Goal: Task Accomplishment & Management: Use online tool/utility

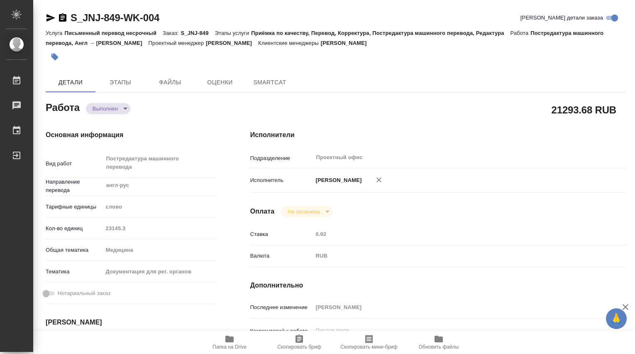
type textarea "x"
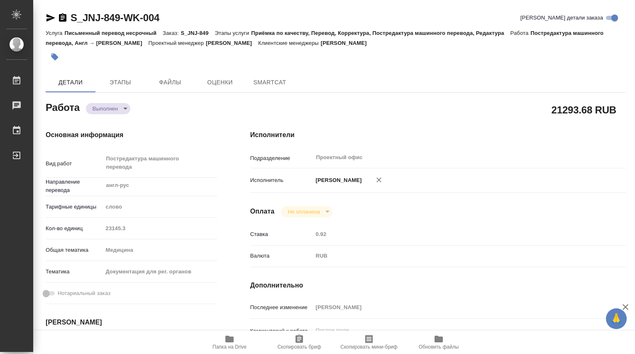
type textarea "x"
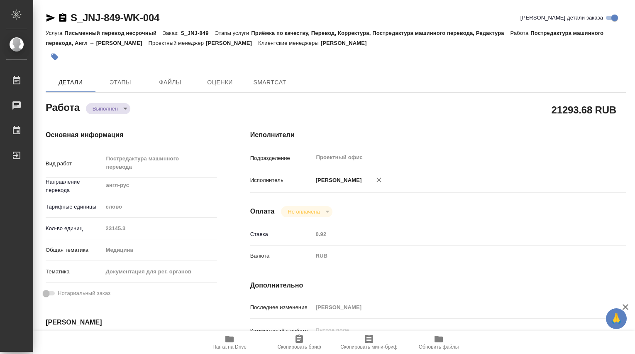
type textarea "x"
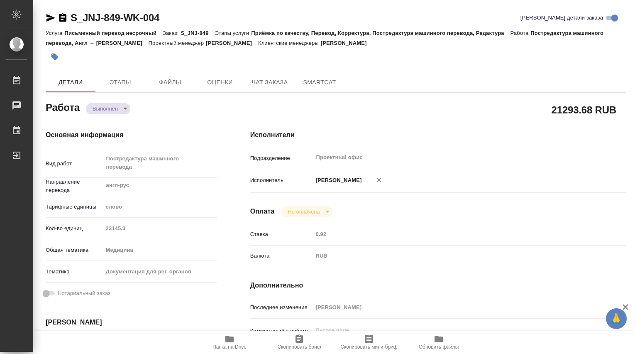
type textarea "x"
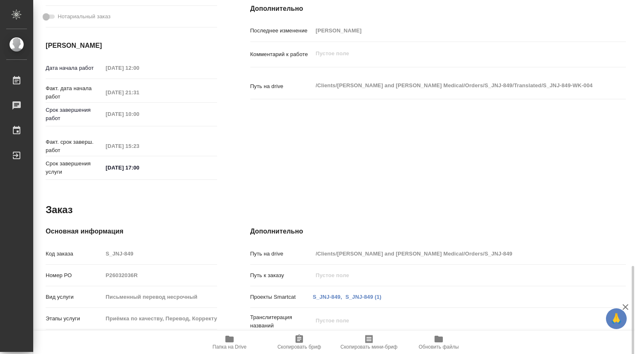
type textarea "x"
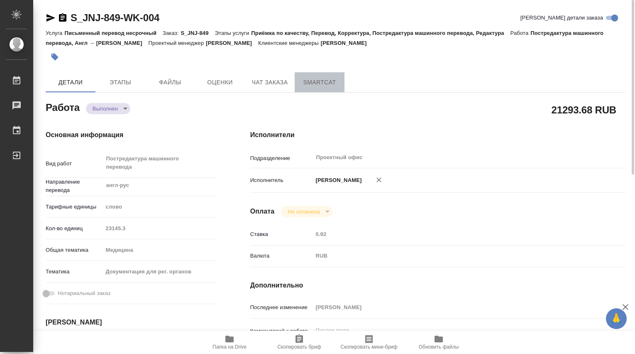
click at [324, 82] on span "SmartCat" at bounding box center [320, 82] width 40 height 10
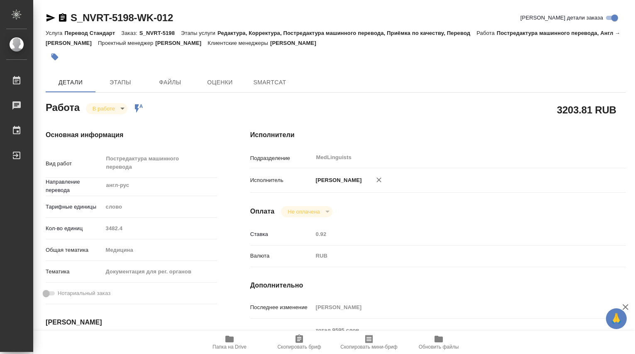
type textarea "x"
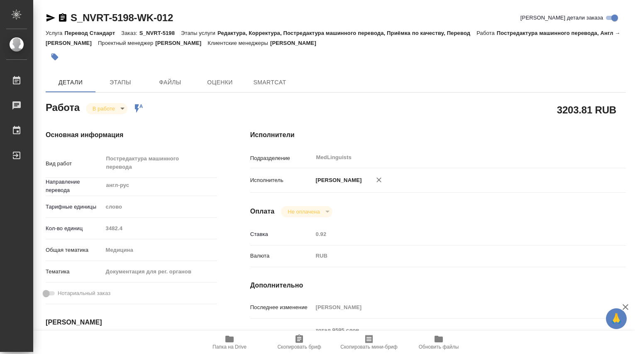
type textarea "x"
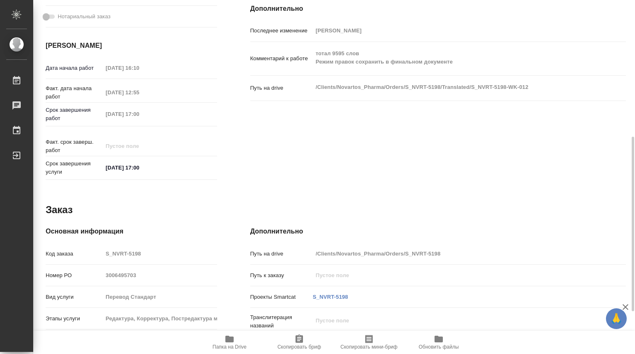
type textarea "x"
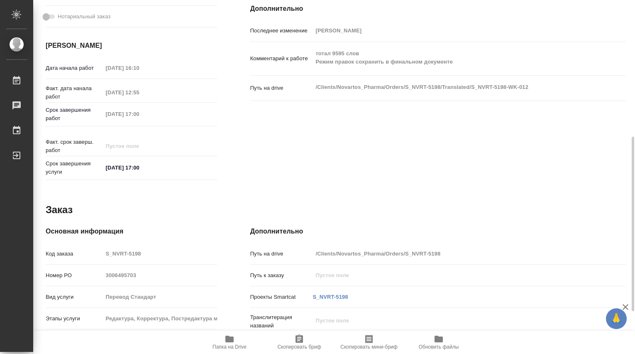
scroll to position [363, 0]
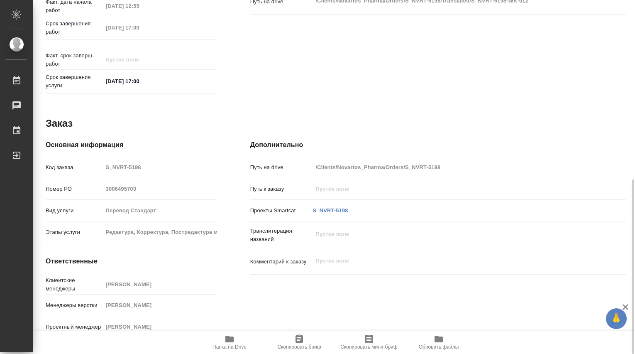
type textarea "x"
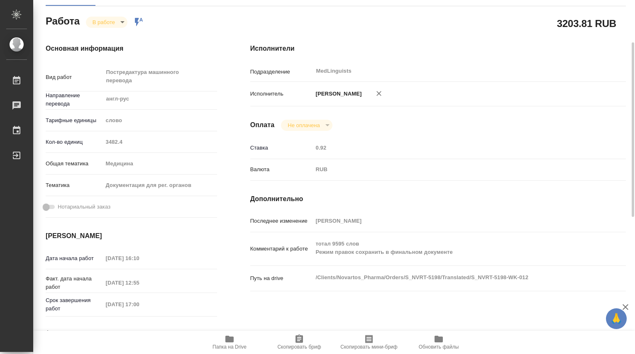
scroll to position [0, 0]
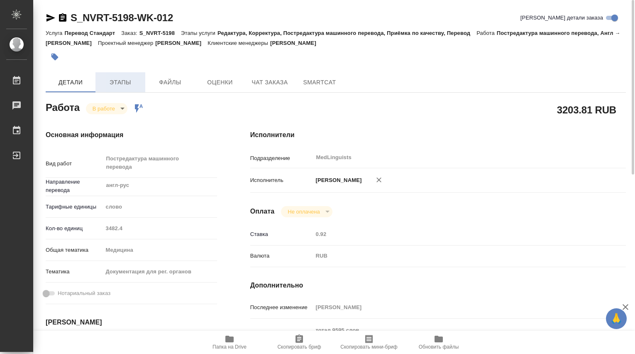
click at [122, 85] on span "Этапы" at bounding box center [120, 82] width 40 height 10
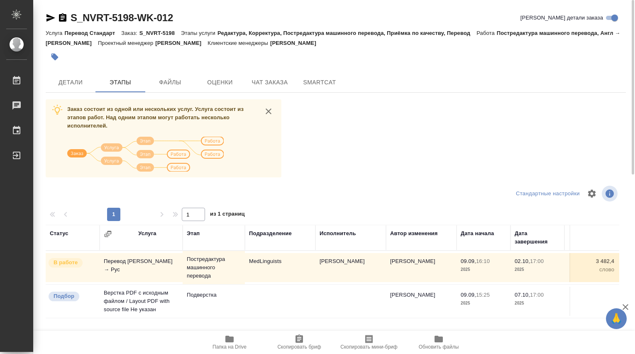
scroll to position [79, 0]
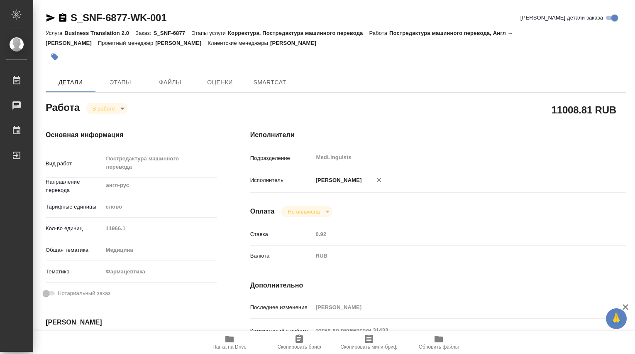
type textarea "x"
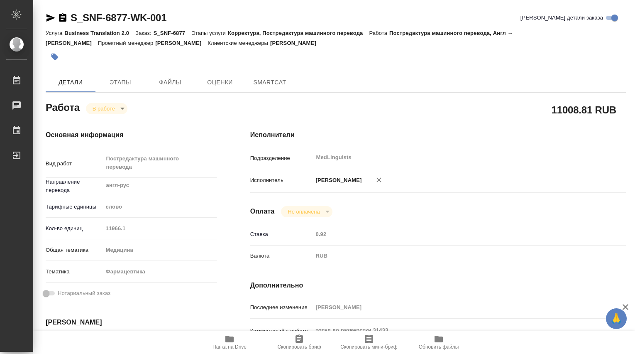
type textarea "x"
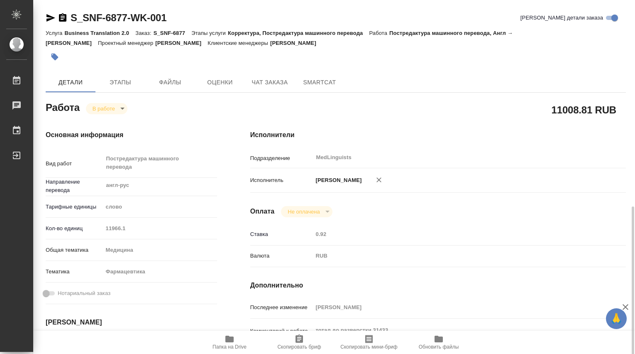
scroll to position [138, 0]
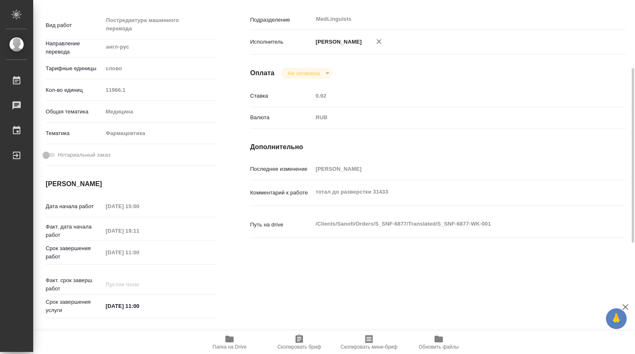
type textarea "x"
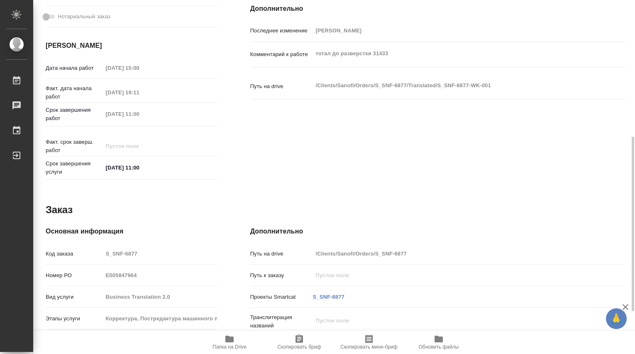
scroll to position [363, 0]
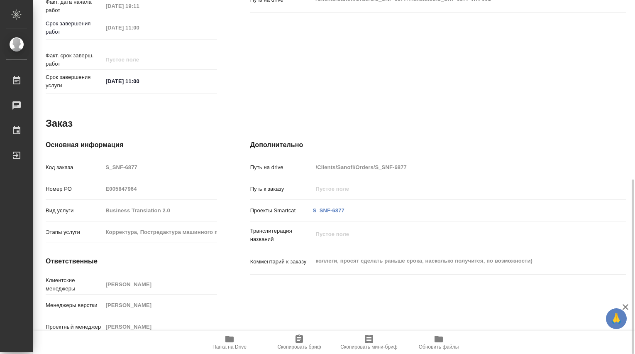
type textarea "x"
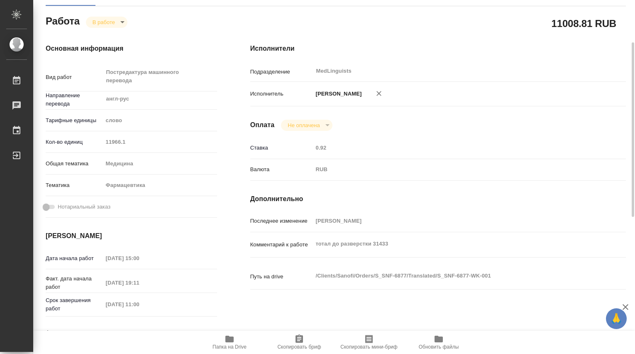
scroll to position [0, 0]
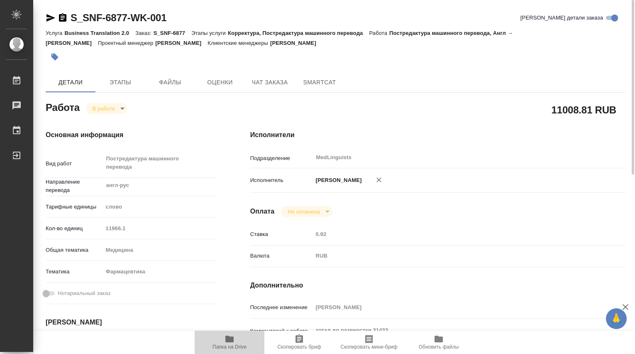
click at [228, 340] on icon "button" at bounding box center [229, 339] width 8 height 7
click at [120, 84] on span "Этапы" at bounding box center [120, 82] width 40 height 10
type textarea "x"
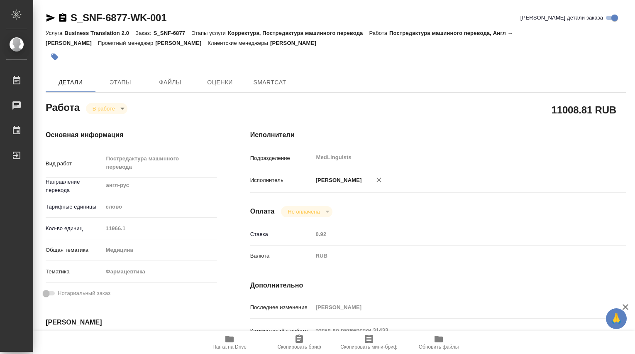
type textarea "x"
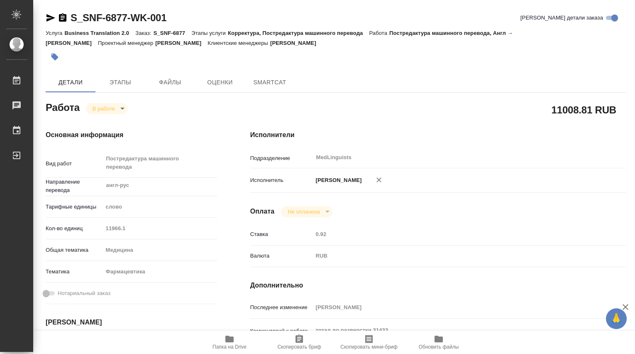
type textarea "x"
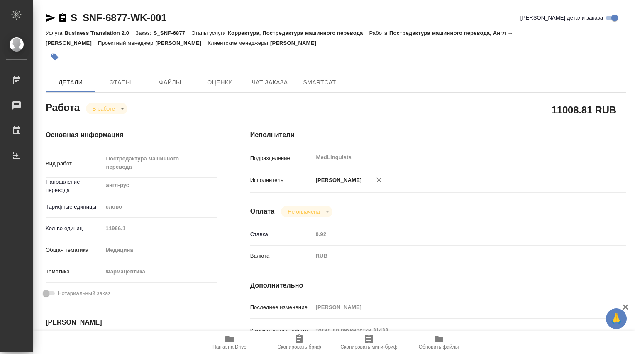
type textarea "x"
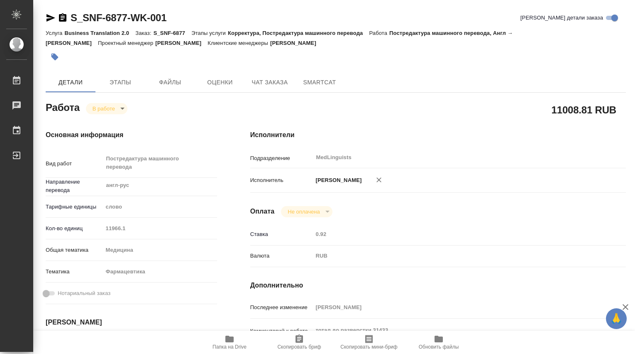
type textarea "x"
click at [230, 340] on icon "button" at bounding box center [229, 339] width 8 height 7
